Goal: Entertainment & Leisure: Consume media (video, audio)

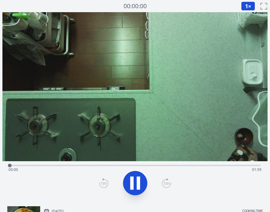
click at [131, 180] on icon at bounding box center [131, 183] width 3 height 13
click at [127, 179] on icon at bounding box center [135, 183] width 17 height 17
click at [133, 186] on icon at bounding box center [131, 183] width 3 height 13
drag, startPoint x: 18, startPoint y: 167, endPoint x: 196, endPoint y: 162, distance: 178.3
click at [196, 162] on div at bounding box center [195, 165] width 9 height 9
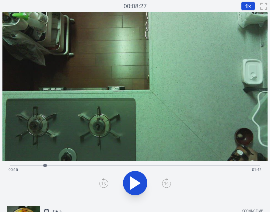
drag, startPoint x: 196, startPoint y: 167, endPoint x: 45, endPoint y: 162, distance: 151.2
click at [45, 162] on div at bounding box center [45, 165] width 9 height 9
drag, startPoint x: 49, startPoint y: 166, endPoint x: 139, endPoint y: 166, distance: 89.9
click at [139, 166] on div at bounding box center [139, 166] width 4 height 4
drag, startPoint x: 144, startPoint y: 166, endPoint x: 133, endPoint y: 164, distance: 11.2
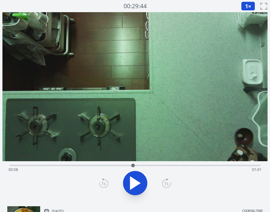
click at [133, 164] on div at bounding box center [133, 165] width 9 height 9
click at [135, 179] on icon at bounding box center [135, 183] width 17 height 17
click at [126, 174] on div "Time elapsed: 01:00 Time remaining: 00:59" at bounding box center [135, 170] width 253 height 10
click at [130, 186] on icon at bounding box center [131, 183] width 3 height 13
click at [136, 181] on icon at bounding box center [135, 183] width 17 height 17
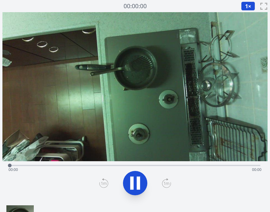
click at [134, 179] on icon at bounding box center [135, 183] width 17 height 17
click at [138, 182] on icon at bounding box center [135, 183] width 10 height 13
click at [144, 165] on div "Time elapsed: 00:00 Time remaining: 01:42" at bounding box center [135, 170] width 253 height 10
click at [69, 165] on div "Time elapsed: 00:56 Time remaining: 00:46" at bounding box center [135, 170] width 253 height 10
click at [36, 167] on div "Time elapsed: 00:23 Time remaining: 01:19" at bounding box center [135, 170] width 253 height 10
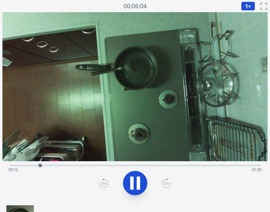
click at [50, 166] on div "Time elapsed: 00:12 Time remaining: 01:30" at bounding box center [135, 170] width 253 height 10
click at [70, 163] on div "Time elapsed: 00:17 Time remaining: 01:25" at bounding box center [135, 164] width 251 height 7
click at [87, 166] on div "Time elapsed: 00:26 Time remaining: 01:16" at bounding box center [135, 170] width 253 height 10
click at [113, 166] on div "Time elapsed: 00:31 Time remaining: 01:11" at bounding box center [135, 170] width 253 height 10
click at [155, 166] on div "Time elapsed: 00:43 Time remaining: 00:59" at bounding box center [135, 170] width 253 height 10
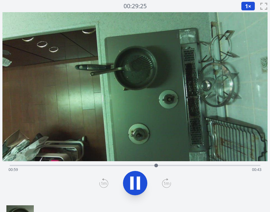
click at [184, 167] on div "Time elapsed: 00:59 Time remaining: 00:43" at bounding box center [135, 170] width 253 height 10
click at [215, 166] on div "Time elapsed: 01:11 Time remaining: 00:31" at bounding box center [135, 170] width 253 height 10
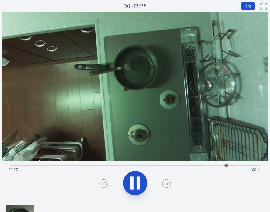
click at [47, 166] on div "Time elapsed: 01:27 Time remaining: 00:14" at bounding box center [135, 170] width 253 height 10
click at [87, 165] on div "Time elapsed: 00:17 Time remaining: 01:25" at bounding box center [135, 170] width 253 height 10
click at [136, 184] on icon at bounding box center [135, 183] width 17 height 17
click at [131, 182] on icon at bounding box center [131, 183] width 3 height 13
drag, startPoint x: 100, startPoint y: 165, endPoint x: 58, endPoint y: 164, distance: 42.4
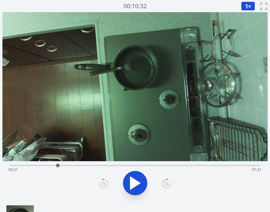
click at [58, 164] on div at bounding box center [58, 166] width 4 height 4
click at [44, 166] on div "Time elapsed: 00:20 Time remaining: 01:22" at bounding box center [135, 170] width 253 height 10
click at [92, 166] on div "Time elapsed: 00:14 Time remaining: 01:27" at bounding box center [135, 170] width 253 height 10
click at [152, 165] on div "Time elapsed: 00:35 Time remaining: 01:07" at bounding box center [135, 170] width 253 height 10
click at [187, 166] on div "Time elapsed: 00:58 Time remaining: 00:43" at bounding box center [135, 170] width 253 height 10
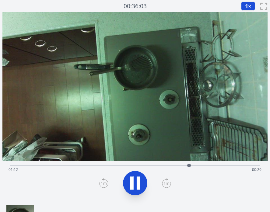
click at [211, 167] on div "Time elapsed: 01:12 Time remaining: 00:29" at bounding box center [135, 170] width 253 height 10
click at [139, 182] on icon at bounding box center [138, 183] width 3 height 13
click at [80, 166] on div "Time elapsed: 01:24 Time remaining: 00:18" at bounding box center [135, 170] width 253 height 10
click at [136, 185] on icon at bounding box center [135, 183] width 17 height 17
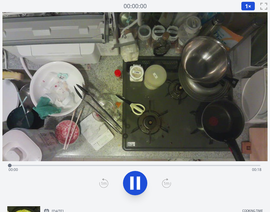
click at [67, 168] on div "Time elapsed: 00:00 Time remaining: 00:18" at bounding box center [135, 170] width 253 height 10
click at [115, 166] on div "Time elapsed: 00:05 Time remaining: 00:12" at bounding box center [135, 170] width 253 height 10
click at [146, 164] on div "Time elapsed: 00:08 Time remaining: 00:09" at bounding box center [135, 164] width 251 height 7
click at [135, 182] on icon at bounding box center [135, 183] width 17 height 17
click at [135, 182] on icon at bounding box center [135, 183] width 10 height 13
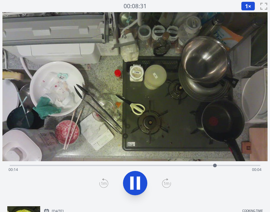
click at [135, 182] on icon at bounding box center [135, 183] width 17 height 17
click at [101, 186] on icon at bounding box center [103, 184] width 9 height 10
click at [207, 164] on div "Time elapsed: 00:14 Time remaining: 00:04" at bounding box center [135, 164] width 251 height 7
click at [195, 165] on div "Time elapsed: 00:13 Time remaining: 00:04" at bounding box center [135, 170] width 253 height 10
click at [188, 165] on div "Time elapsed: 00:12 Time remaining: 00:05" at bounding box center [135, 170] width 253 height 10
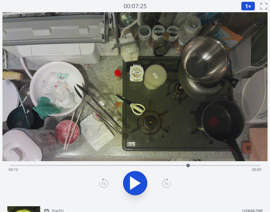
click at [135, 181] on icon at bounding box center [135, 183] width 10 height 13
click at [135, 181] on icon at bounding box center [135, 183] width 17 height 17
click at [135, 181] on icon at bounding box center [135, 183] width 10 height 13
drag, startPoint x: 260, startPoint y: 166, endPoint x: 200, endPoint y: 175, distance: 61.3
click at [200, 175] on div "Time elapsed: 00:13 Time remaining: 00:05" at bounding box center [134, 181] width 265 height 40
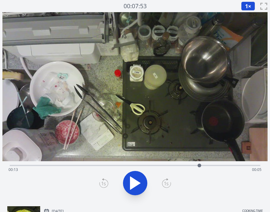
click at [136, 183] on icon at bounding box center [135, 183] width 10 height 13
click at [136, 179] on icon at bounding box center [135, 183] width 17 height 17
click at [196, 165] on div "Time elapsed: 00:01 Time remaining: 00:16" at bounding box center [135, 170] width 253 height 10
click at [135, 181] on icon at bounding box center [135, 183] width 10 height 13
click at [135, 177] on icon at bounding box center [135, 183] width 17 height 17
